Goal: Obtain resource: Obtain resource

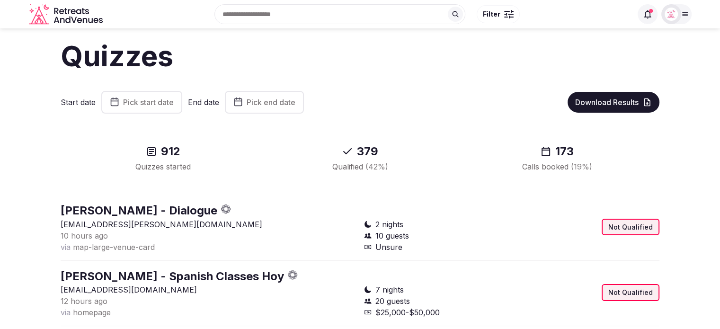
click at [148, 101] on span "Pick start date" at bounding box center [148, 102] width 51 height 9
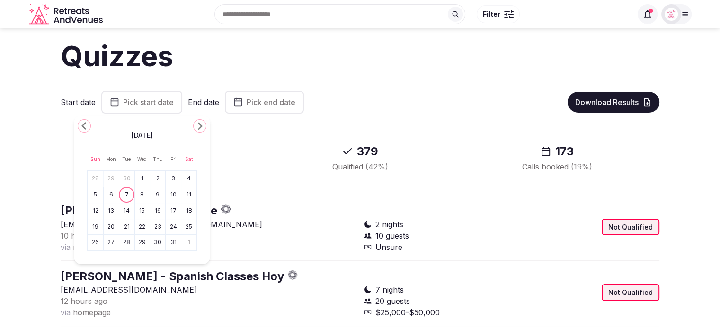
click at [112, 180] on button "29" at bounding box center [111, 179] width 13 height 14
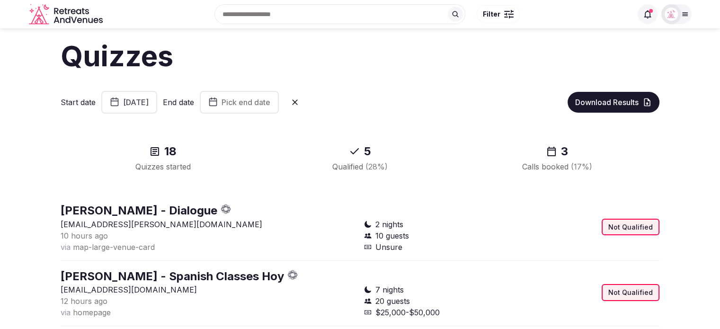
click at [270, 103] on span "Pick end date" at bounding box center [246, 102] width 49 height 9
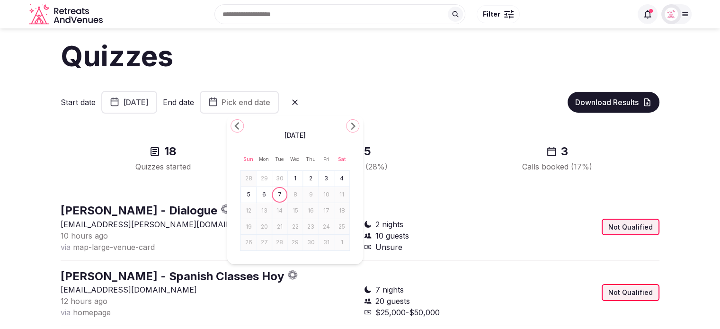
click at [249, 197] on button "5" at bounding box center [248, 195] width 13 height 14
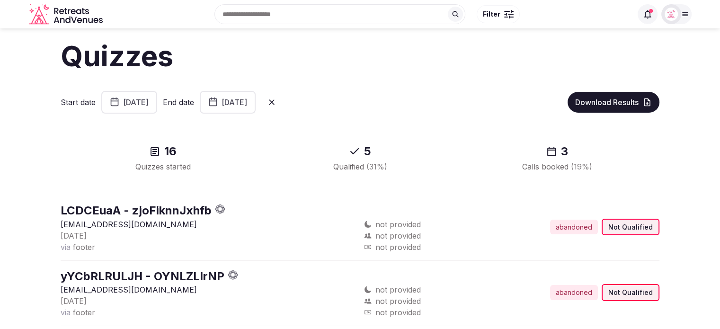
click at [601, 104] on span "Download Results" at bounding box center [606, 102] width 63 height 9
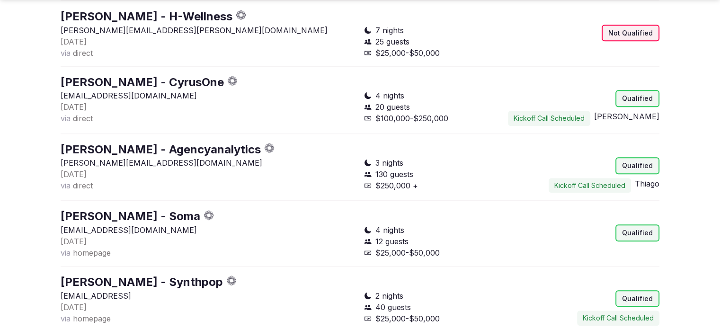
scroll to position [710, 0]
